Goal: Information Seeking & Learning: Learn about a topic

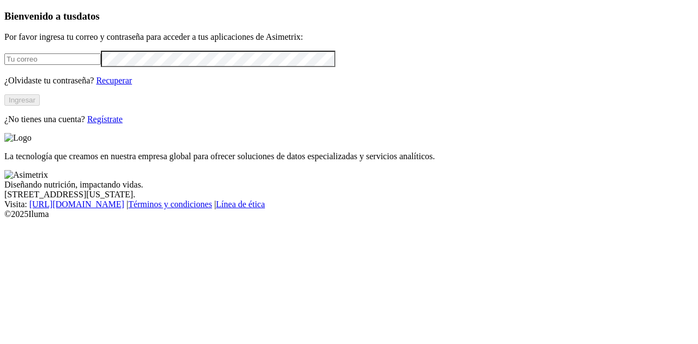
type input "[PERSON_NAME][EMAIL_ADDRESS][DOMAIN_NAME]"
click at [40, 106] on button "Ingresar" at bounding box center [21, 99] width 35 height 11
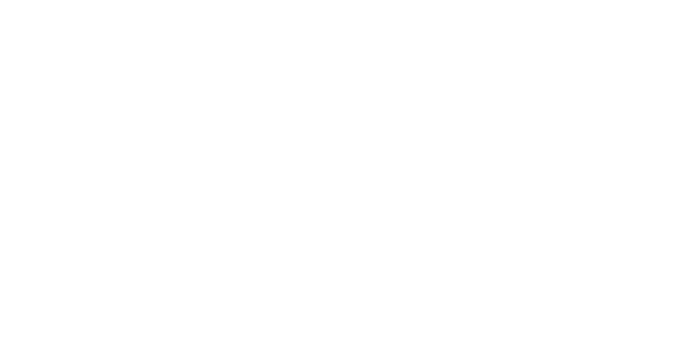
scroll to position [83, 0]
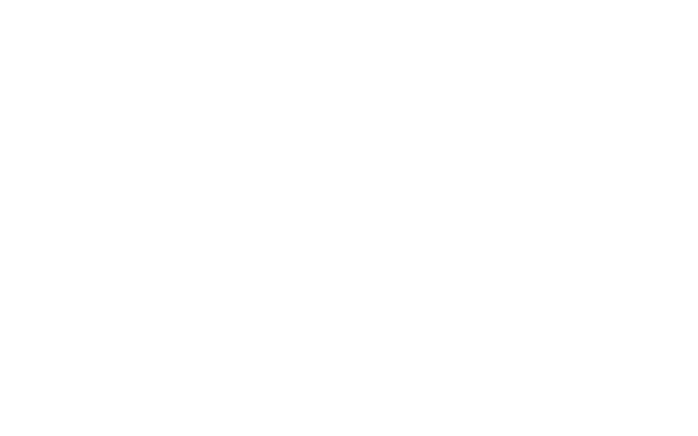
drag, startPoint x: 673, startPoint y: 79, endPoint x: 673, endPoint y: 51, distance: 27.3
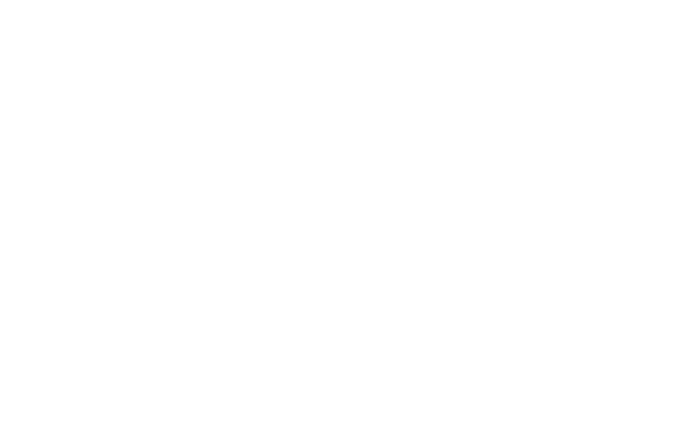
click at [12, 15] on icon at bounding box center [21, 222] width 34 height 436
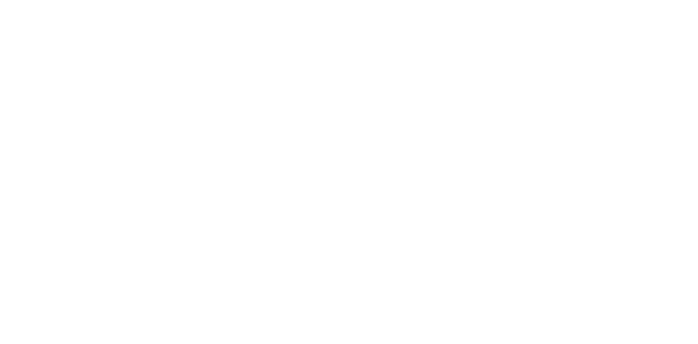
scroll to position [145, 0]
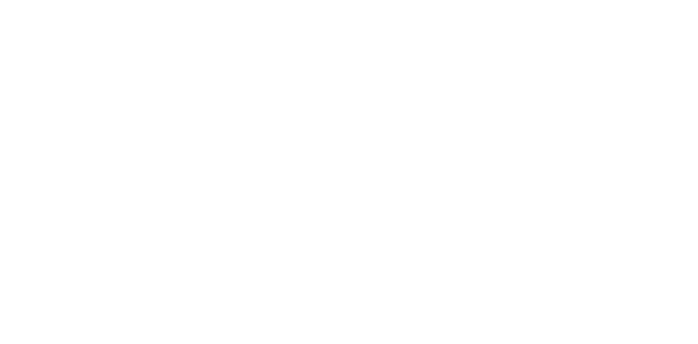
scroll to position [408, 0]
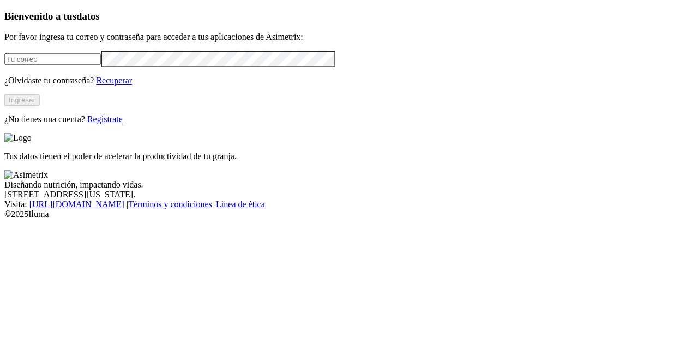
type input "[PERSON_NAME][EMAIL_ADDRESS][DOMAIN_NAME]"
click at [40, 106] on button "Ingresar" at bounding box center [21, 99] width 35 height 11
